Goal: Subscribe to service/newsletter

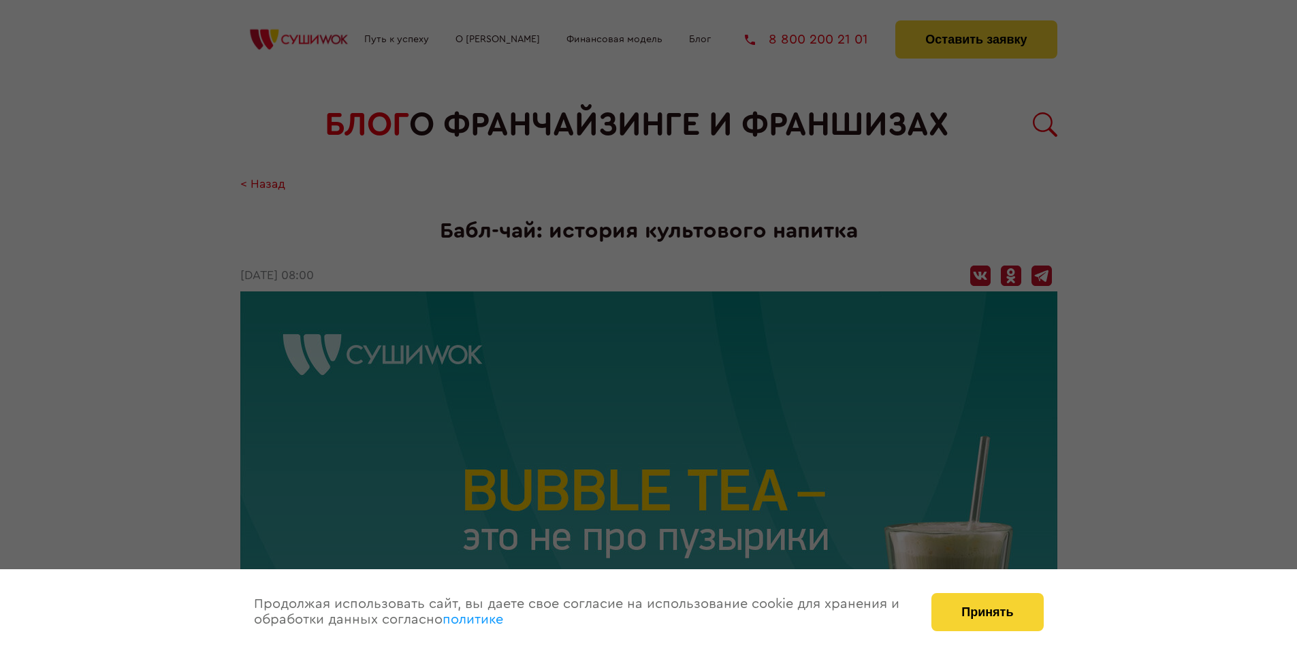
scroll to position [1346, 0]
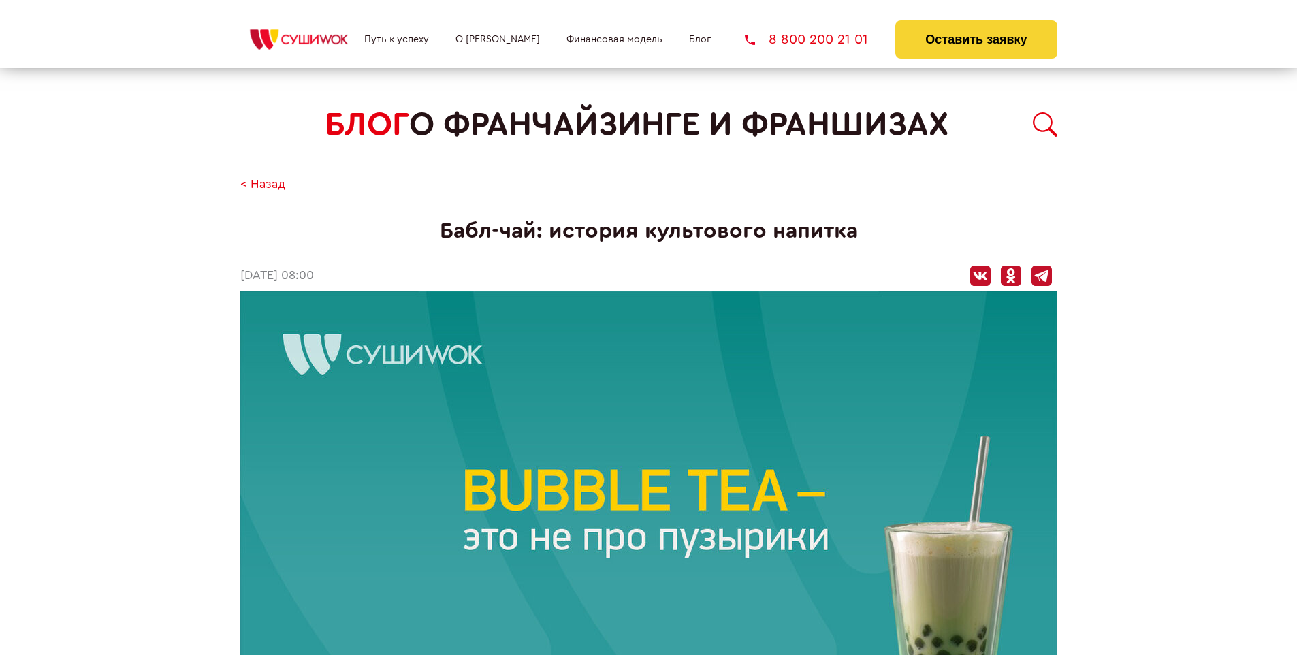
scroll to position [1346, 0]
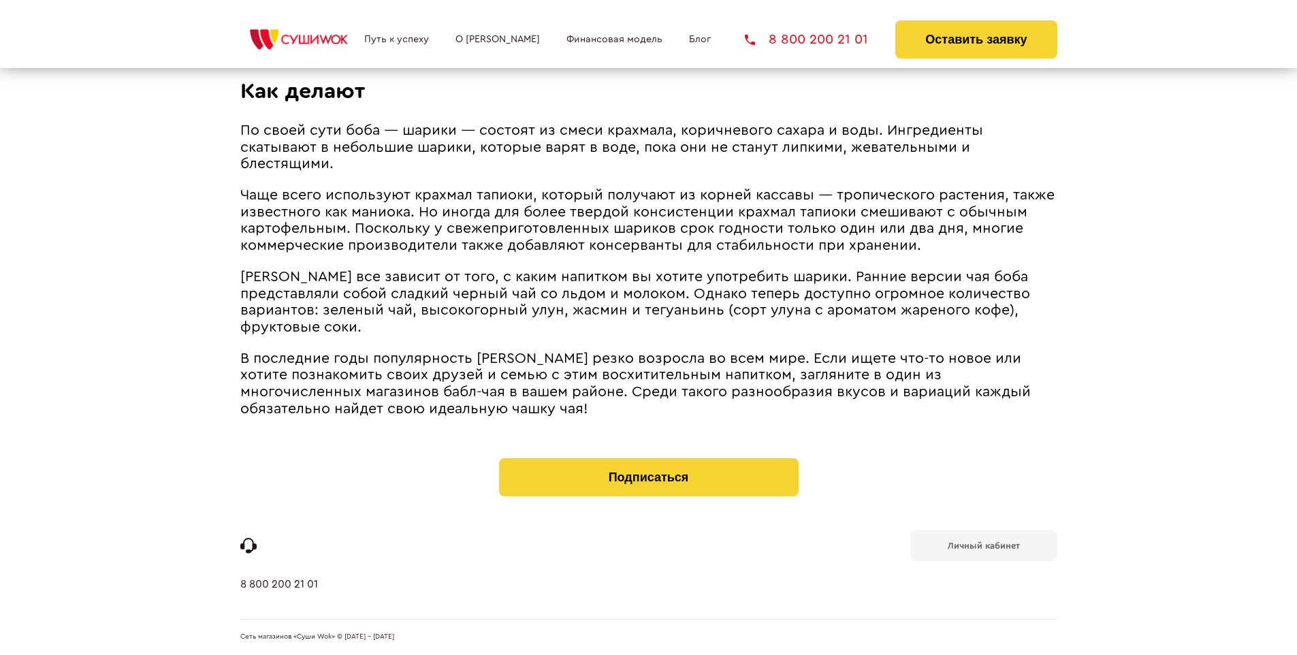
click at [983, 544] on b "Личный кабинет" at bounding box center [983, 545] width 72 height 9
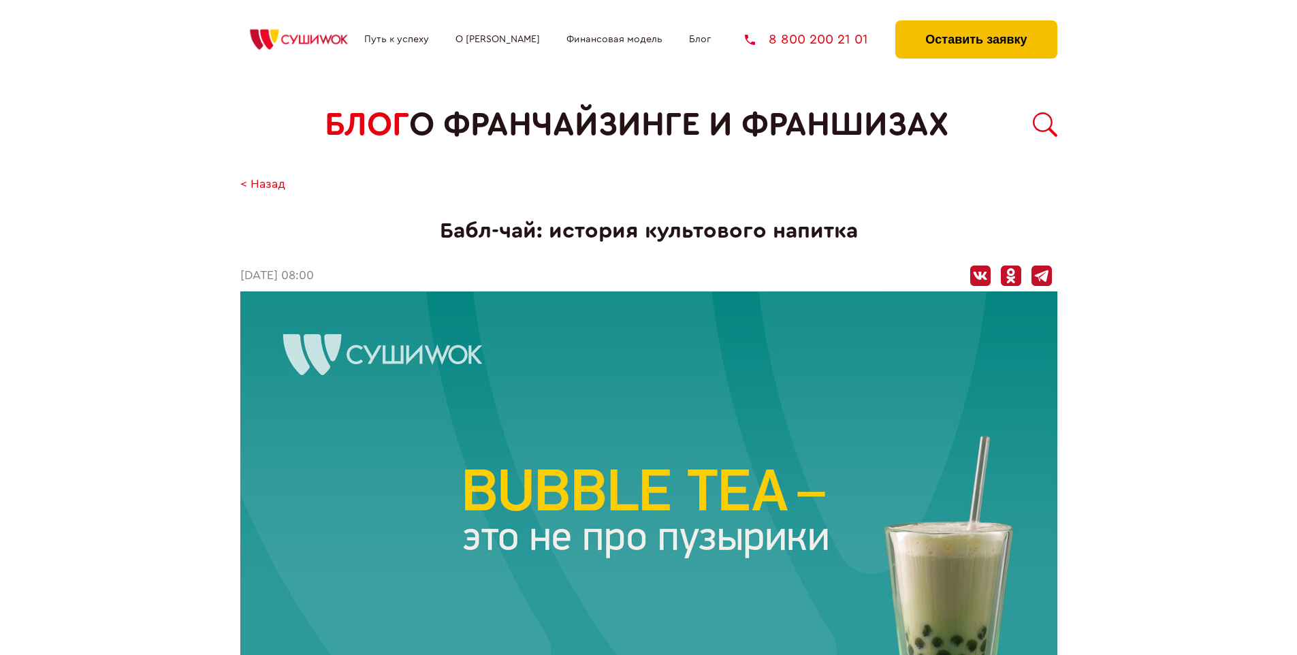
click at [975, 24] on button "Оставить заявку" at bounding box center [975, 39] width 161 height 38
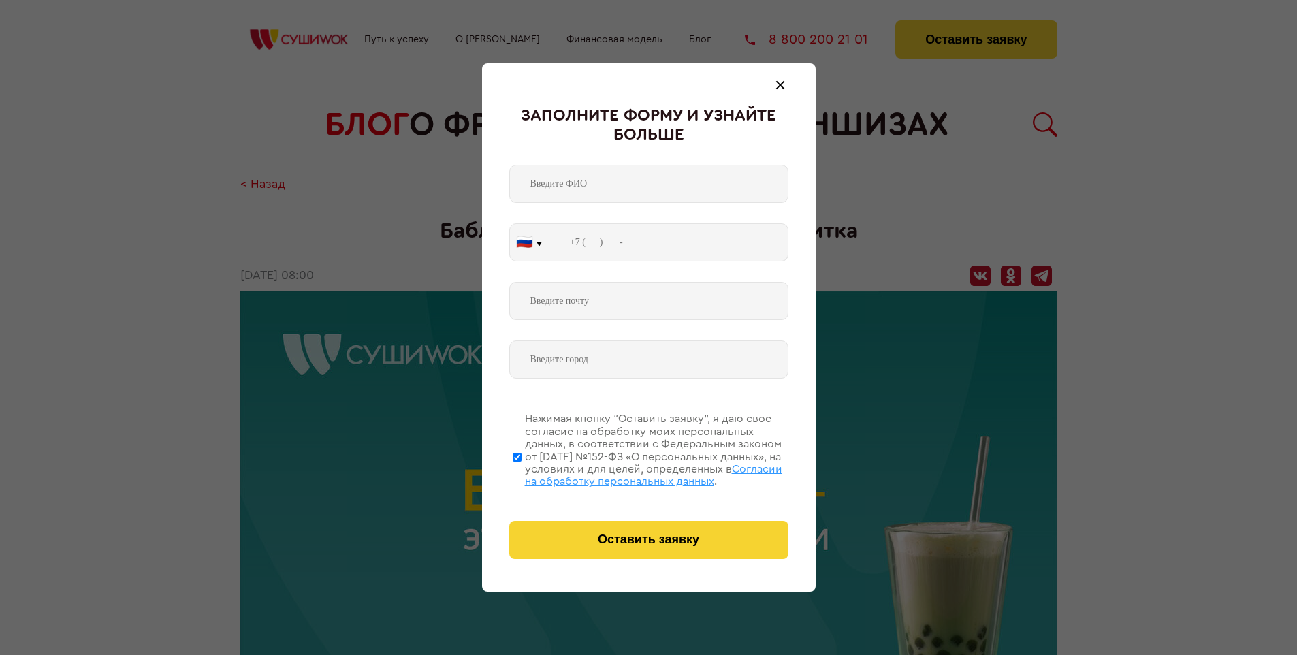
click at [631, 473] on span "Согласии на обработку персональных данных" at bounding box center [653, 474] width 257 height 23
click at [521, 473] on input "Нажимая кнопку “Оставить заявку”, я даю свое согласие на обработку моих персона…" at bounding box center [516, 456] width 9 height 109
checkbox input "false"
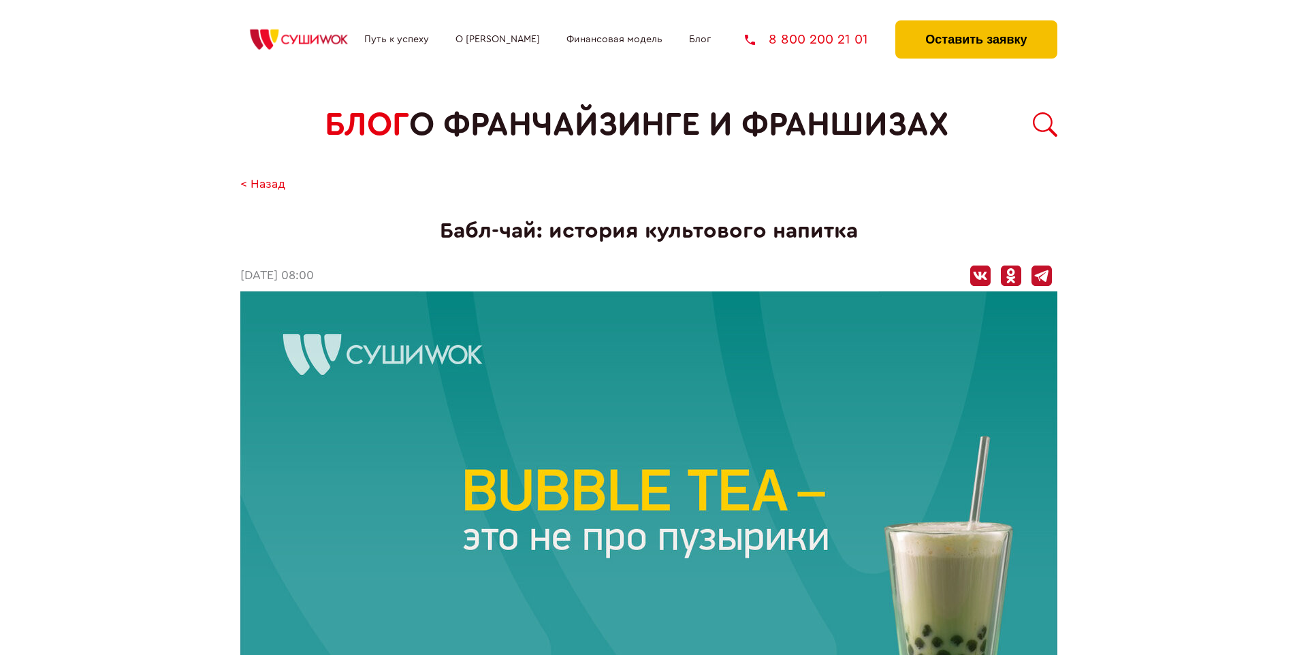
click at [975, 24] on button "Оставить заявку" at bounding box center [975, 39] width 161 height 38
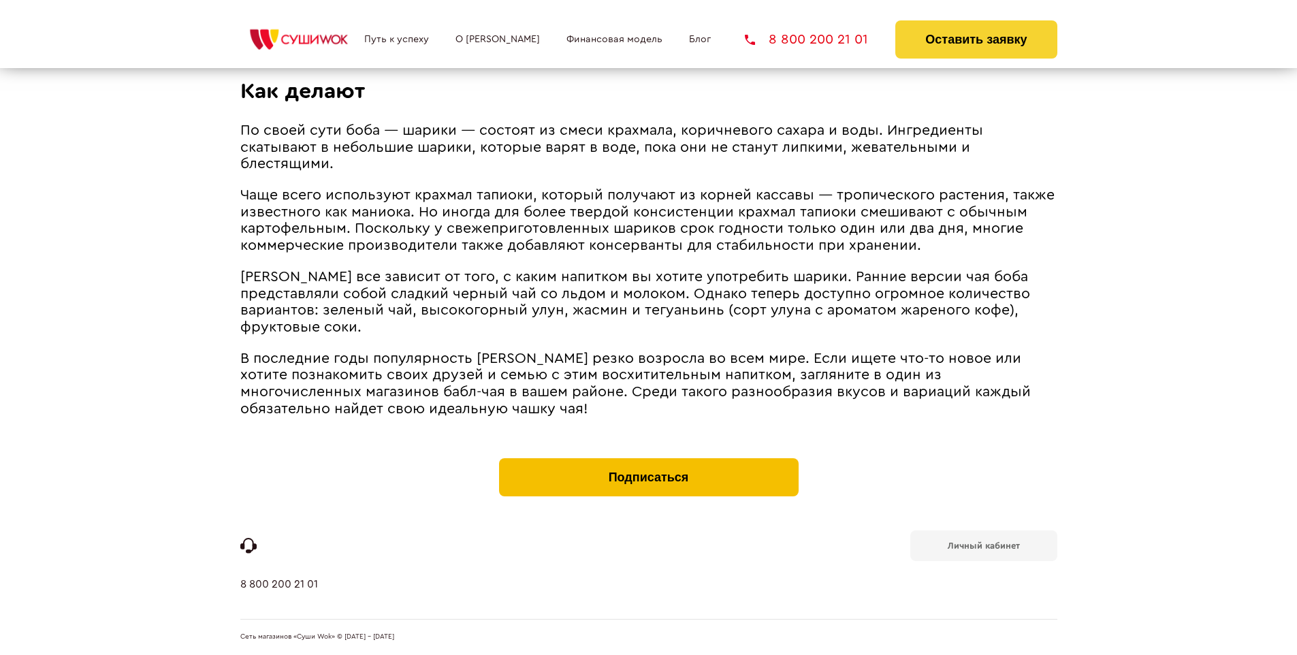
click at [648, 461] on button "Подписаться" at bounding box center [648, 477] width 299 height 38
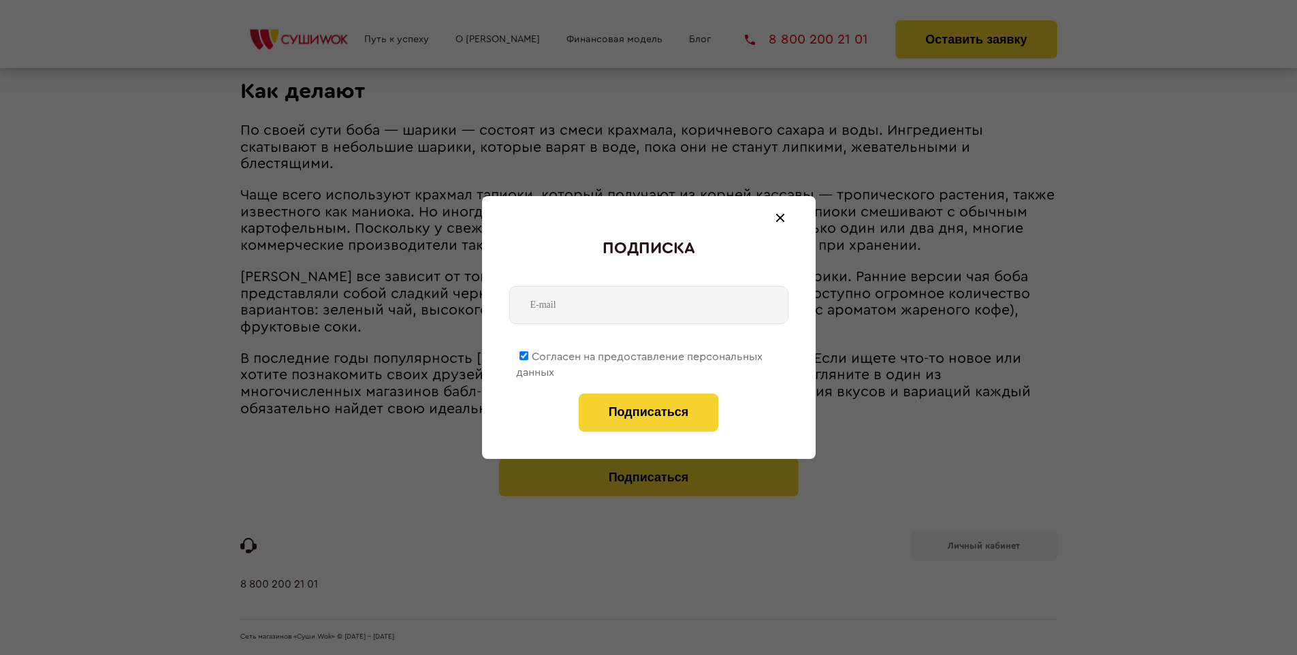
click at [640, 354] on span "Согласен на предоставление персональных данных" at bounding box center [639, 364] width 246 height 27
click at [528, 354] on input "Согласен на предоставление персональных данных" at bounding box center [523, 355] width 9 height 9
checkbox input "false"
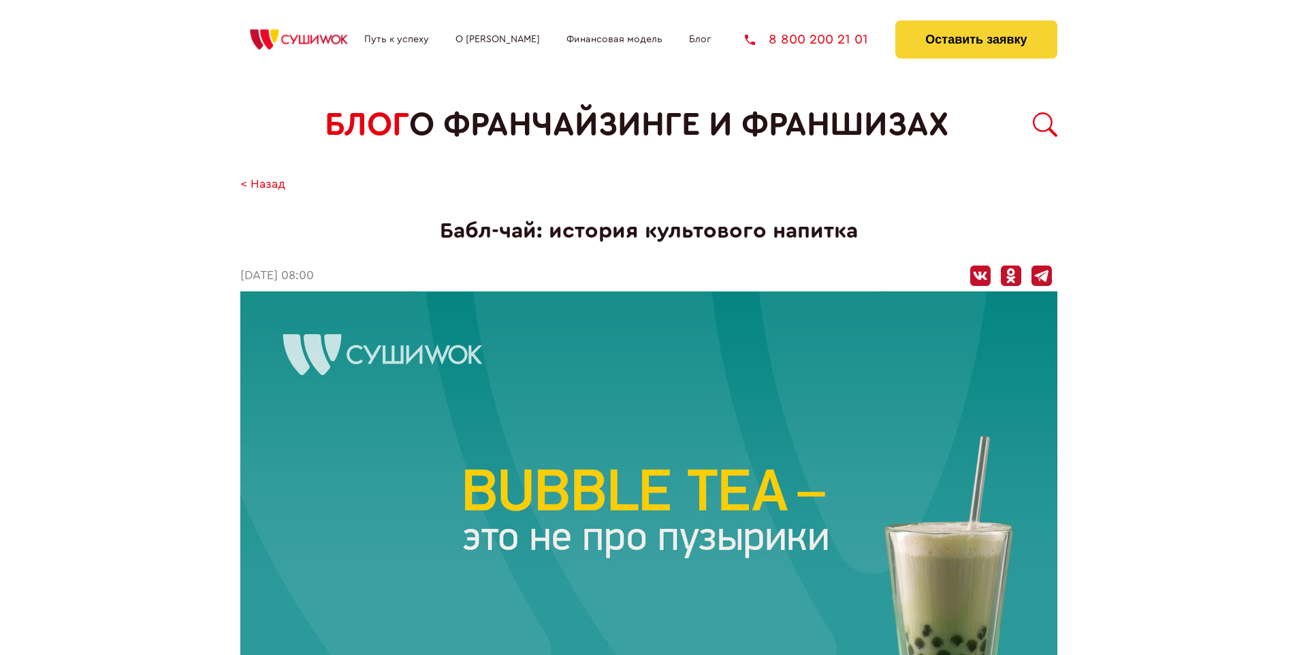
scroll to position [1346, 0]
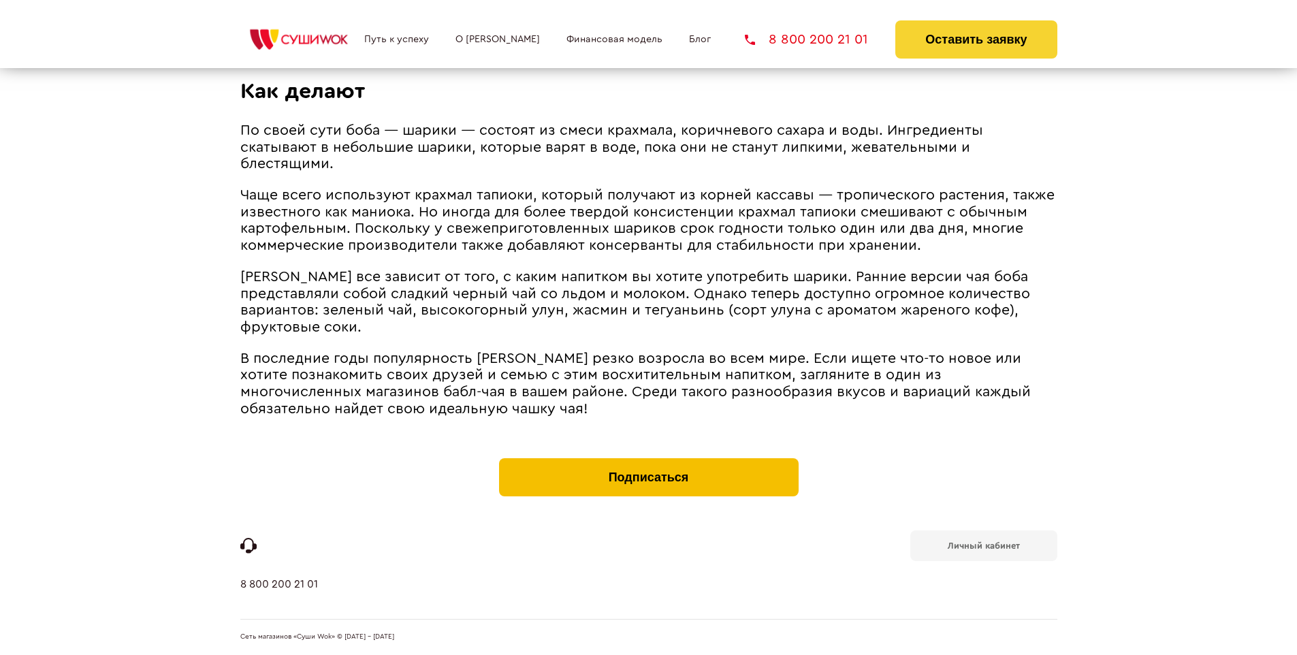
click at [648, 461] on button "Подписаться" at bounding box center [648, 477] width 299 height 38
